Goal: Task Accomplishment & Management: Use online tool/utility

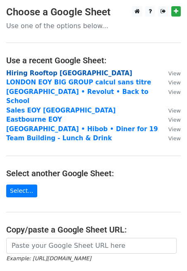
click at [51, 74] on strong "Hiring Rooftop [GEOGRAPHIC_DATA]" at bounding box center [69, 73] width 126 height 7
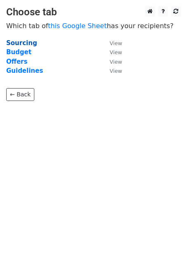
click at [26, 44] on strong "Sourcing" at bounding box center [21, 42] width 31 height 7
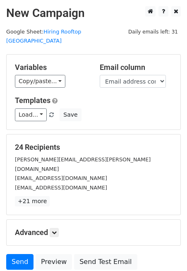
scroll to position [51, 0]
